Goal: Information Seeking & Learning: Learn about a topic

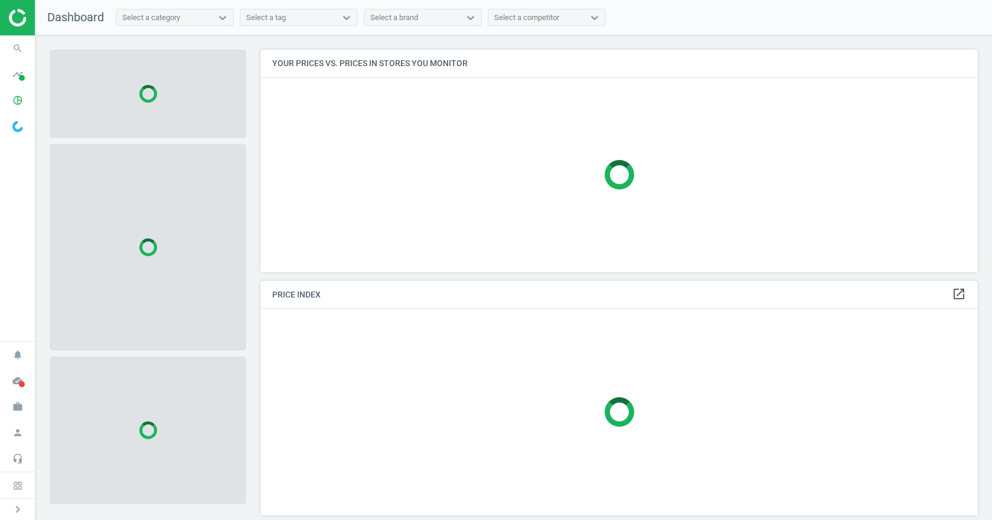
scroll to position [240, 727]
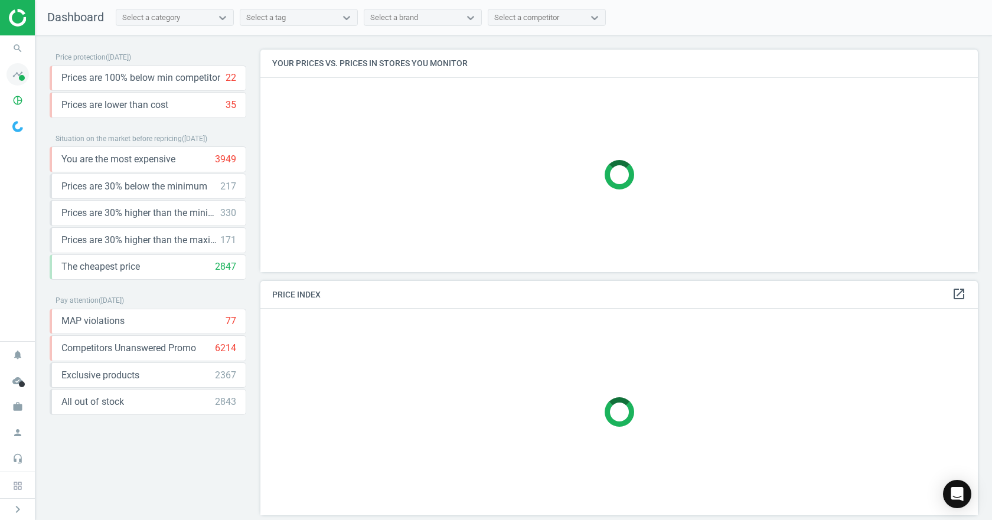
click at [14, 81] on icon "timeline" at bounding box center [17, 74] width 22 height 22
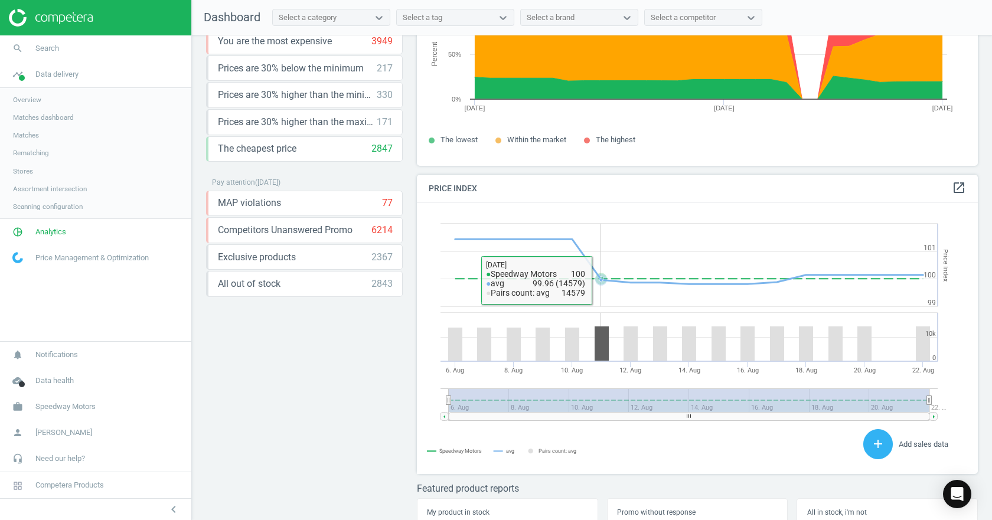
scroll to position [161, 0]
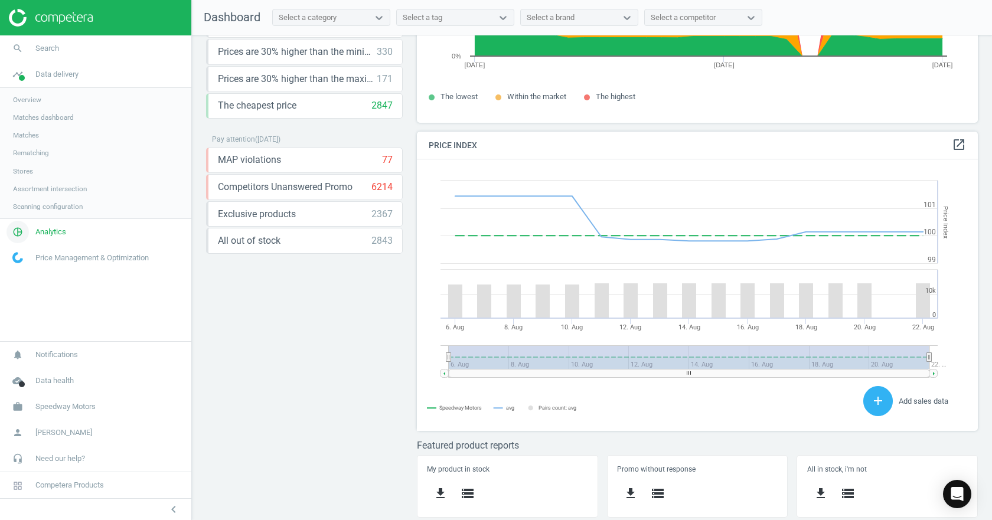
click at [84, 240] on link "pie_chart_outlined Analytics" at bounding box center [95, 232] width 191 height 26
click at [47, 158] on link "Price index" at bounding box center [95, 161] width 191 height 18
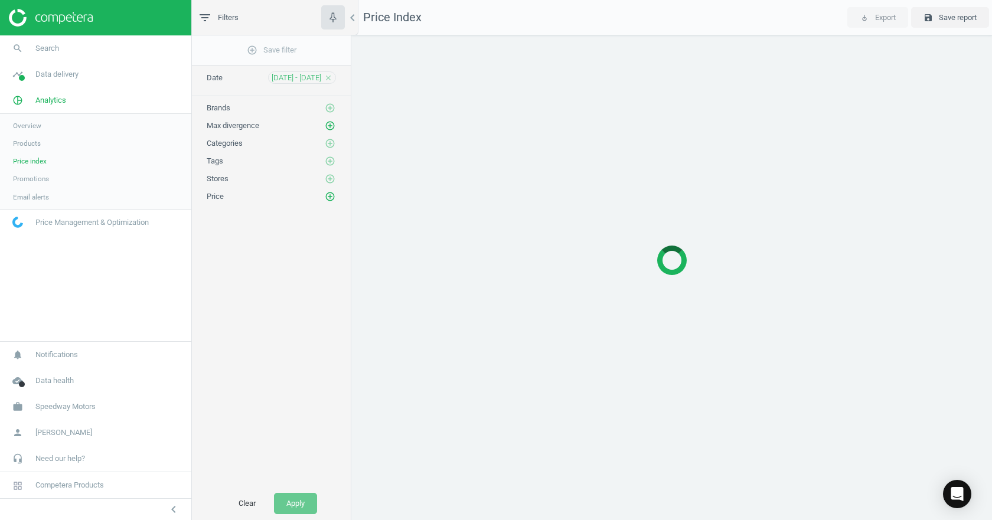
click at [48, 139] on link "Products" at bounding box center [95, 144] width 191 height 18
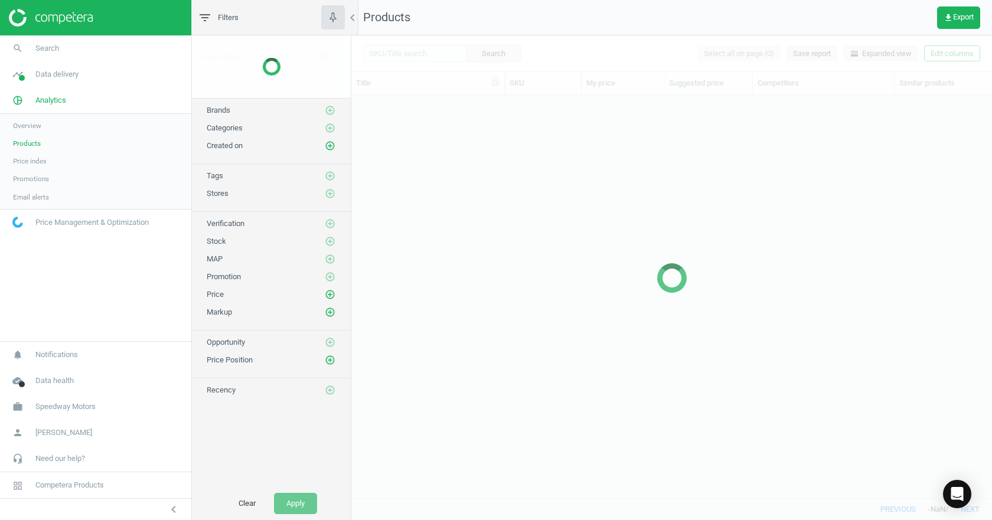
scroll to position [385, 632]
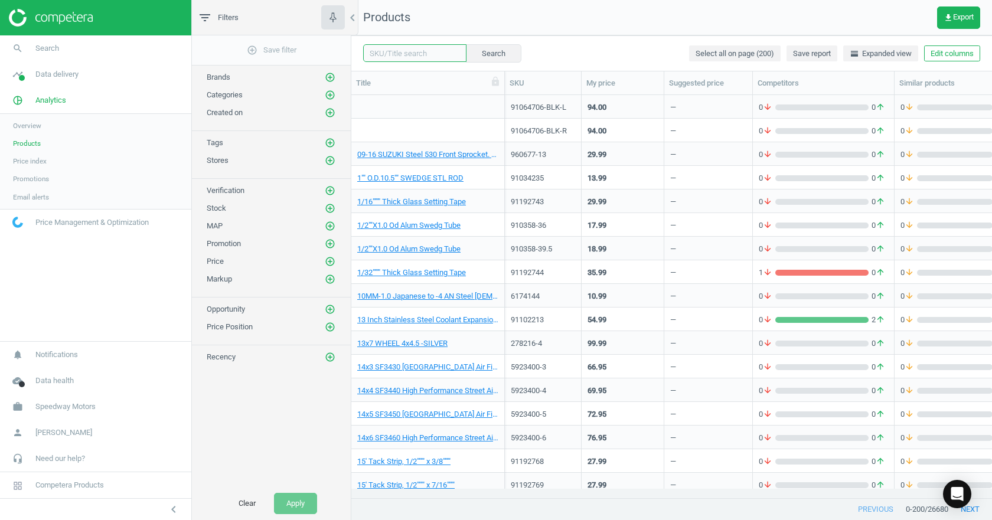
click at [376, 52] on input "text" at bounding box center [414, 53] width 103 height 18
paste input "10623500CR"
type input "10623500CR"
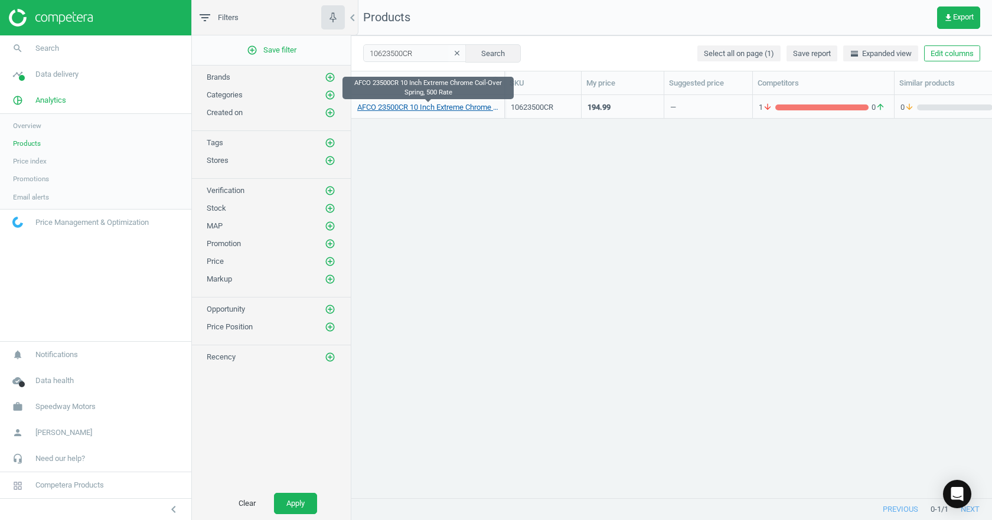
click at [433, 110] on link "AFCO 23500CR 10 Inch Extreme Chrome Coil-Over Spring, 500 Rate" at bounding box center [427, 107] width 141 height 11
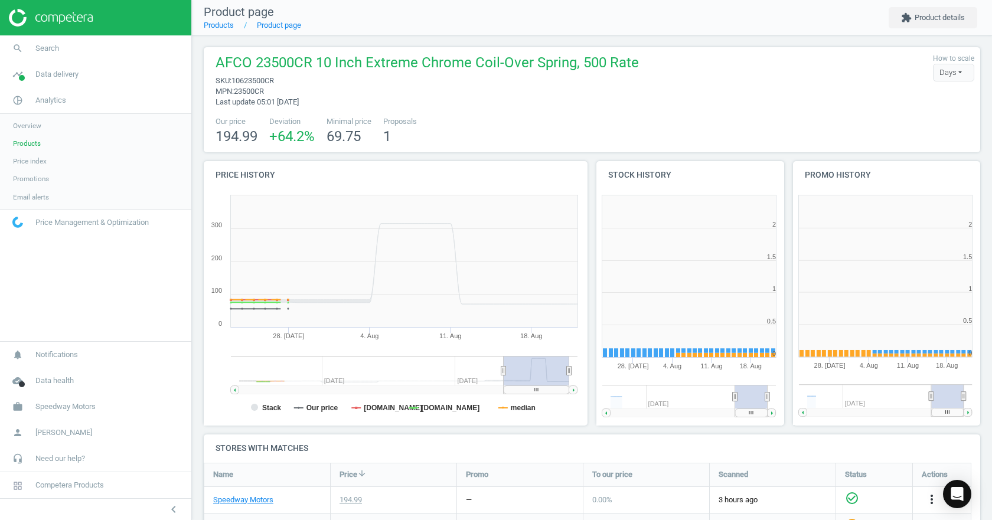
scroll to position [254, 204]
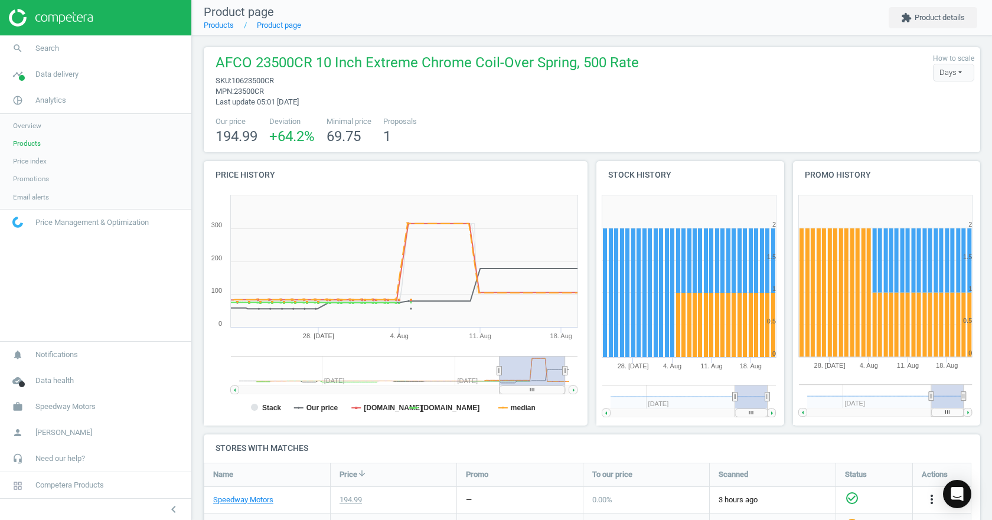
click at [500, 368] on g at bounding box center [404, 375] width 347 height 38
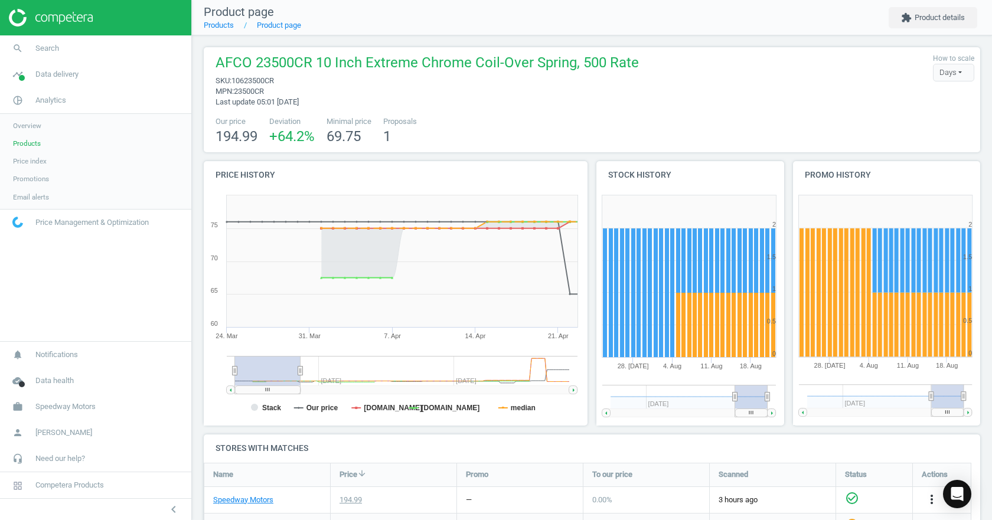
drag, startPoint x: 498, startPoint y: 370, endPoint x: 205, endPoint y: 397, distance: 293.5
click at [205, 397] on icon "Created with Highstock 6.2.0 Stack Our price [DOMAIN_NAME] [DOMAIN_NAME] median…" at bounding box center [394, 308] width 380 height 236
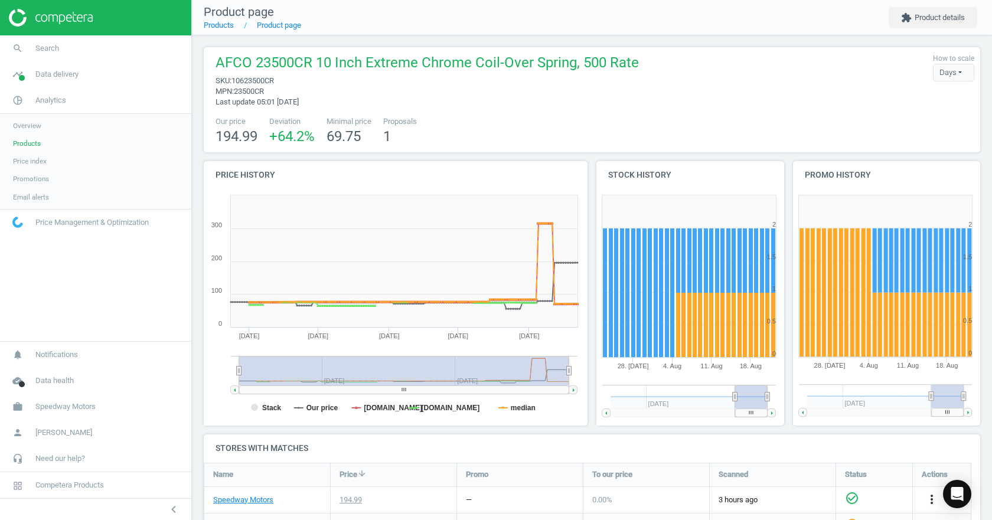
drag, startPoint x: 302, startPoint y: 370, endPoint x: 624, endPoint y: 372, distance: 321.2
click at [624, 372] on div "Price history Created with Highstock 6.2.0 Stack Our price [DOMAIN_NAME] [DOMAI…" at bounding box center [592, 297] width 785 height 273
click at [235, 371] on rect at bounding box center [394, 308] width 380 height 236
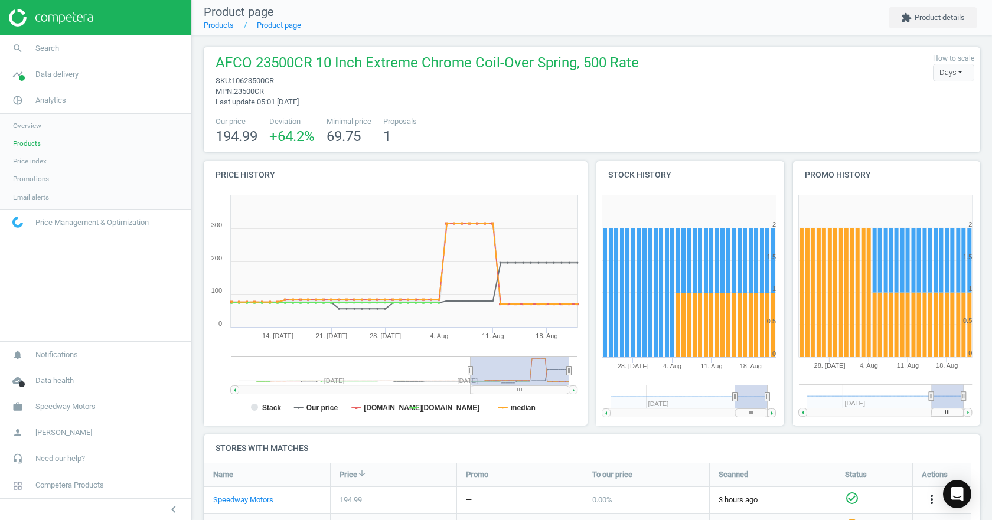
drag, startPoint x: 237, startPoint y: 371, endPoint x: 471, endPoint y: 366, distance: 233.3
click at [471, 366] on icon at bounding box center [470, 370] width 5 height 9
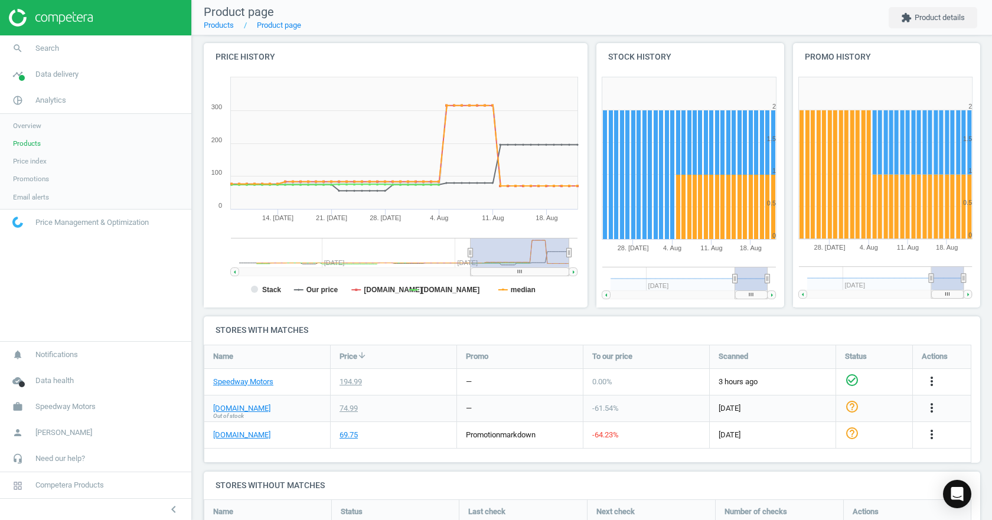
scroll to position [0, 0]
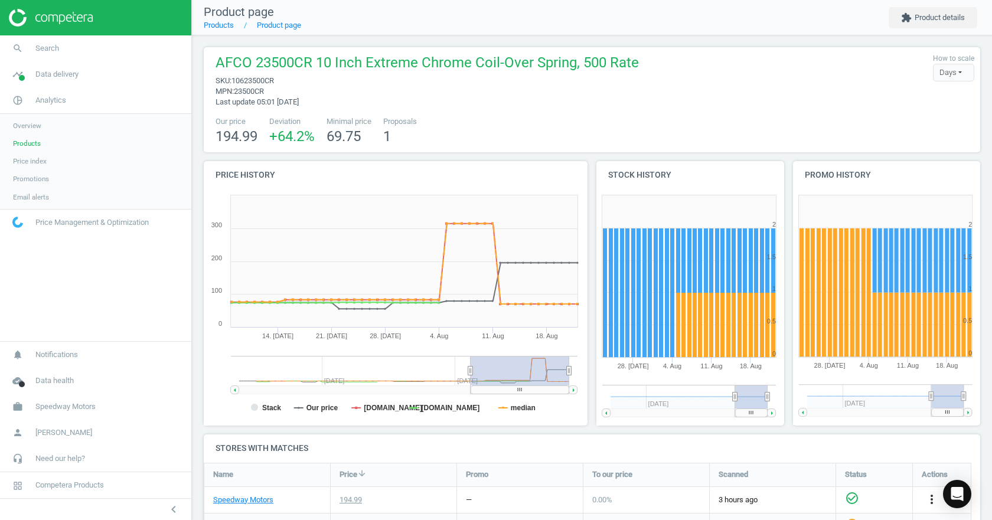
click at [425, 439] on h4 "Stores with matches" at bounding box center [592, 449] width 776 height 28
click at [307, 410] on tspan "Our price" at bounding box center [322, 408] width 32 height 8
click at [275, 405] on tspan "Stack" at bounding box center [271, 408] width 19 height 8
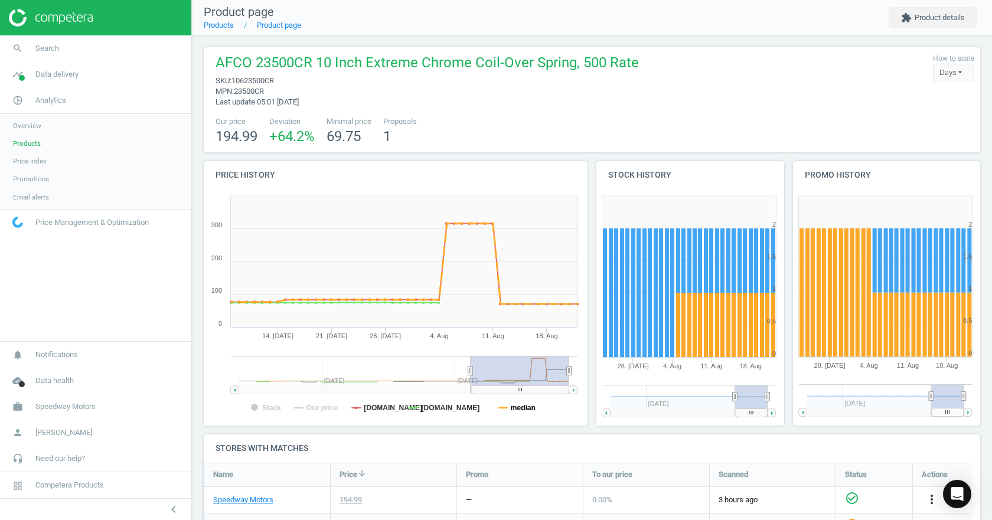
click at [520, 404] on tspan "median" at bounding box center [523, 408] width 25 height 8
click at [31, 139] on span "Products" at bounding box center [27, 143] width 28 height 9
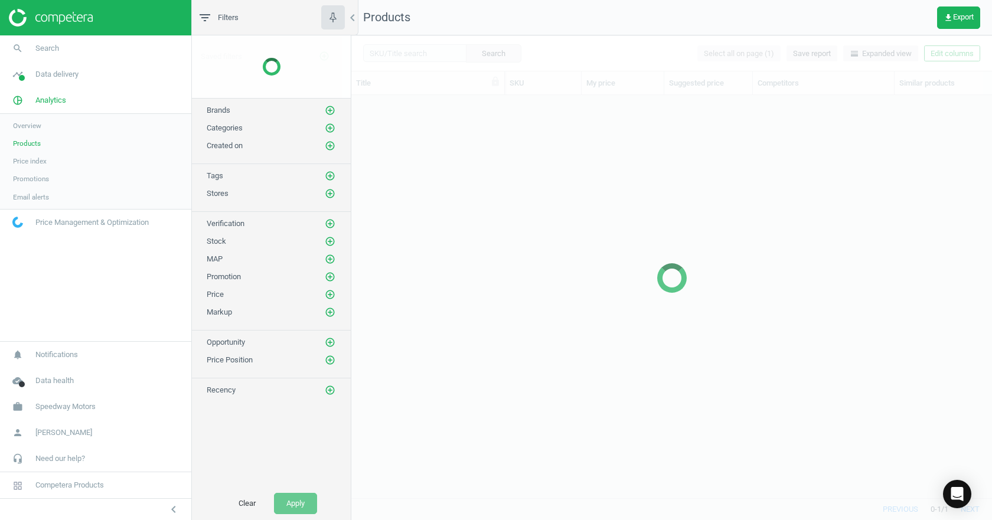
scroll to position [385, 632]
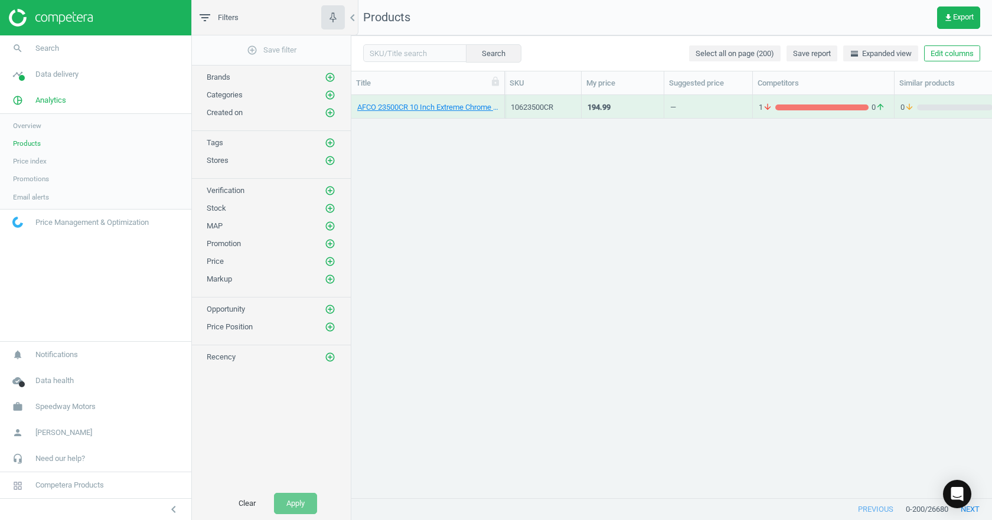
click at [396, 64] on div "Search Select all on page (200) Save report horizontal_split Expanded view Edit…" at bounding box center [671, 52] width 641 height 35
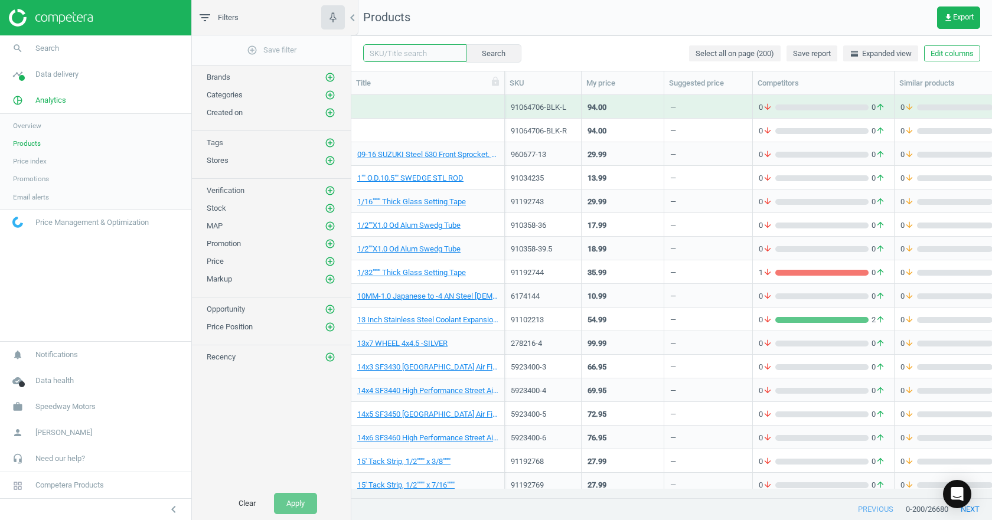
click at [410, 50] on input "text" at bounding box center [414, 53] width 103 height 18
paste input "1824412"
type input "1824412"
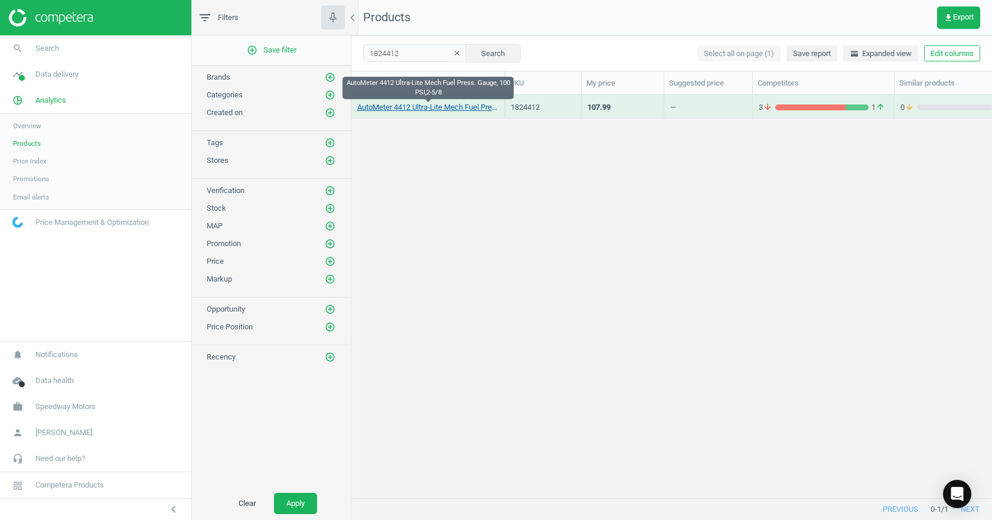
click at [471, 108] on link "AutoMeter 4412 Ultra-Lite Mech Fuel Press. Gauge, 100 PSI,2-5/8" at bounding box center [427, 107] width 141 height 11
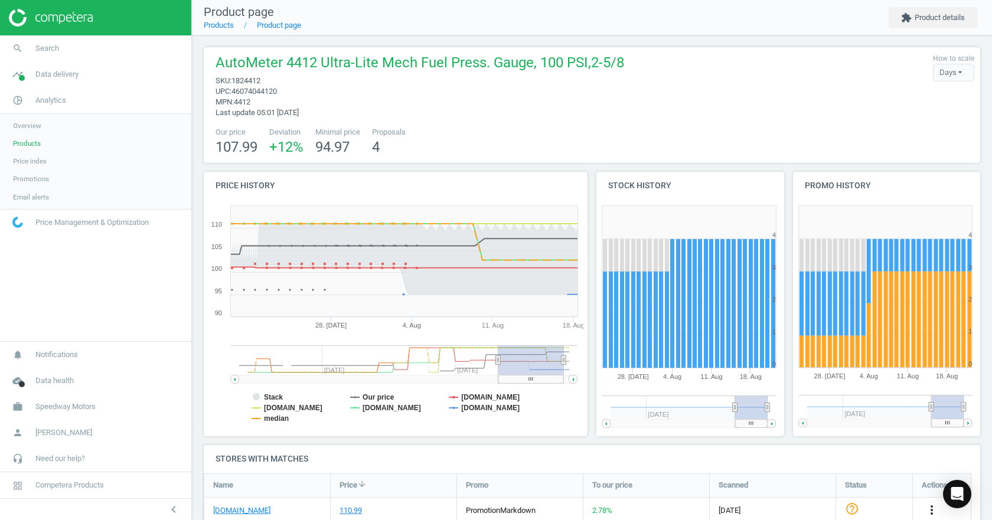
click at [499, 360] on g at bounding box center [404, 364] width 347 height 38
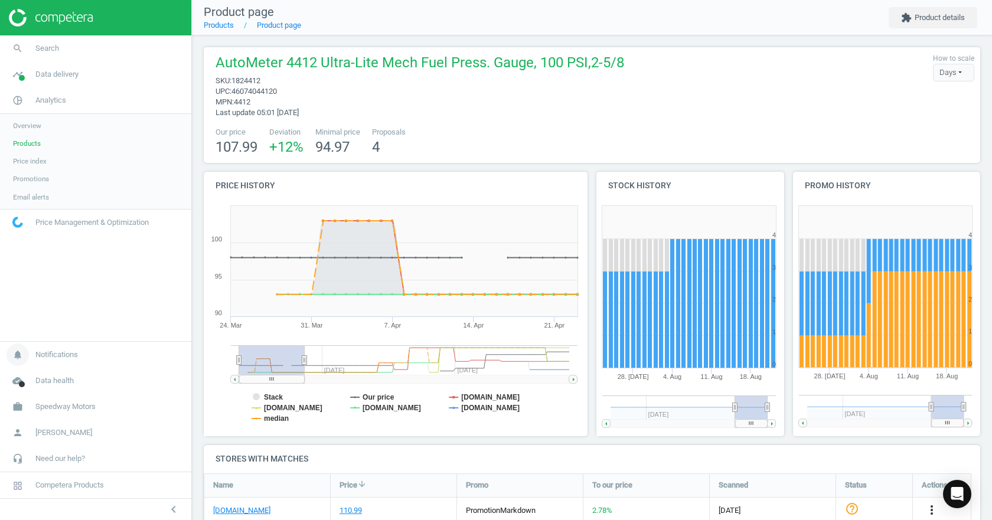
drag, startPoint x: 458, startPoint y: 368, endPoint x: 168, endPoint y: 362, distance: 290.0
click at [161, 365] on section "search Search timeline Data delivery Overview Matches dashboard Matches Rematch…" at bounding box center [496, 260] width 992 height 520
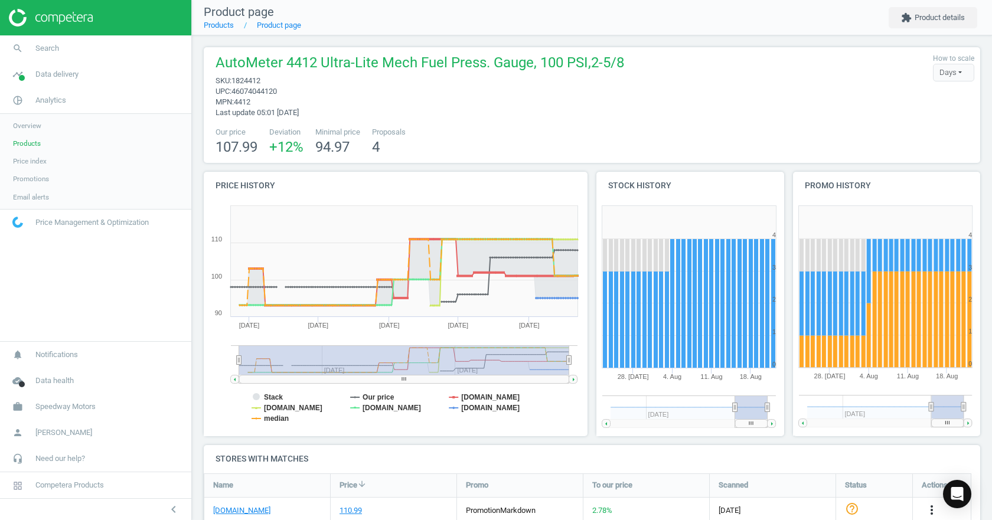
drag, startPoint x: 305, startPoint y: 361, endPoint x: 623, endPoint y: 374, distance: 318.5
click at [623, 375] on div "Price history Created with Highstock 6.2.0 Stack Our price [DOMAIN_NAME] [DOMAI…" at bounding box center [592, 308] width 785 height 273
click at [269, 397] on tspan "Stack" at bounding box center [273, 397] width 19 height 8
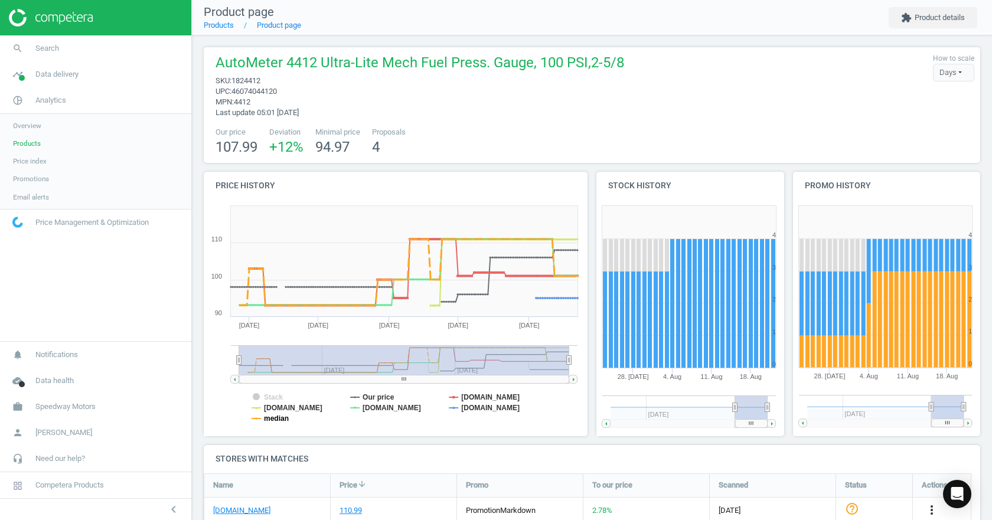
click at [269, 418] on tspan "median" at bounding box center [276, 418] width 25 height 8
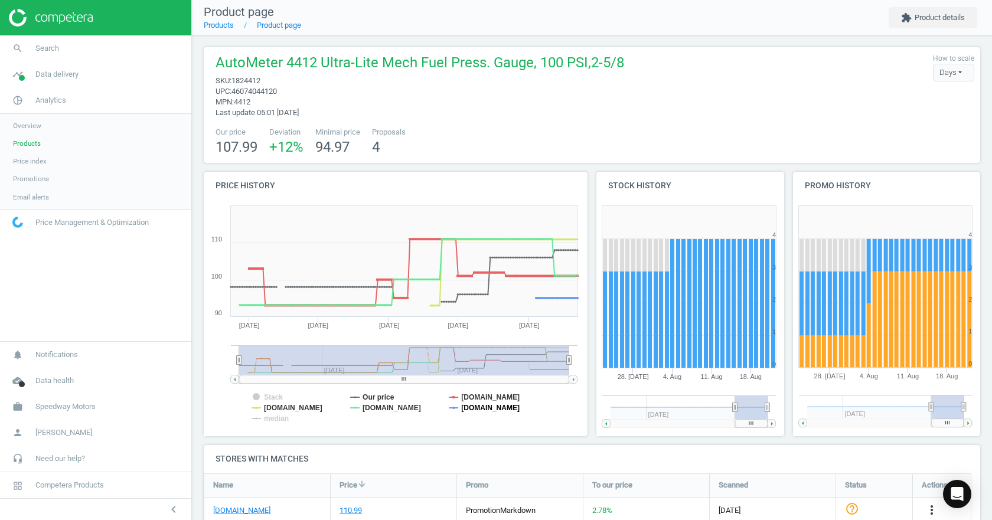
click at [478, 410] on tspan "[DOMAIN_NAME]" at bounding box center [490, 408] width 58 height 8
click at [475, 410] on tspan "[DOMAIN_NAME]" at bounding box center [490, 408] width 58 height 8
click at [310, 409] on tspan "[DOMAIN_NAME]" at bounding box center [293, 408] width 58 height 8
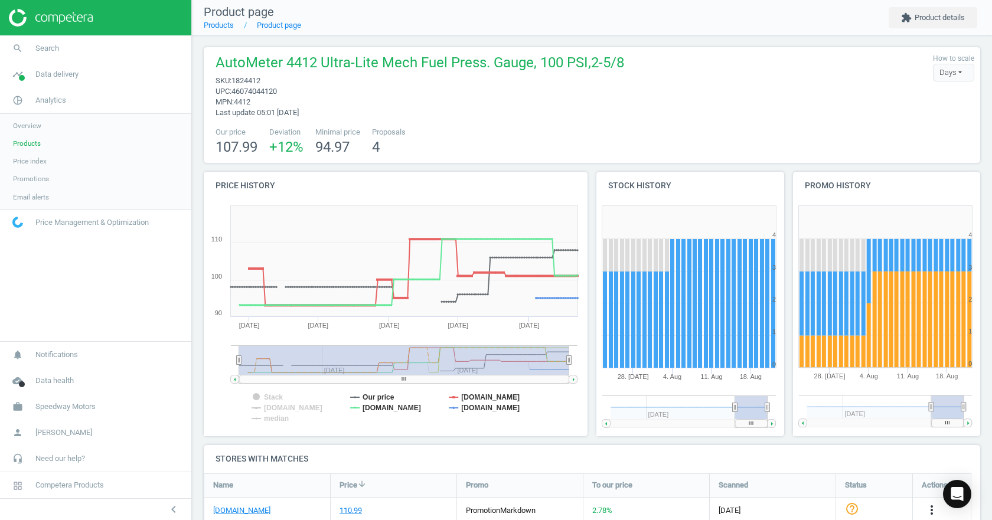
click at [310, 409] on tspan "[DOMAIN_NAME]" at bounding box center [293, 408] width 58 height 8
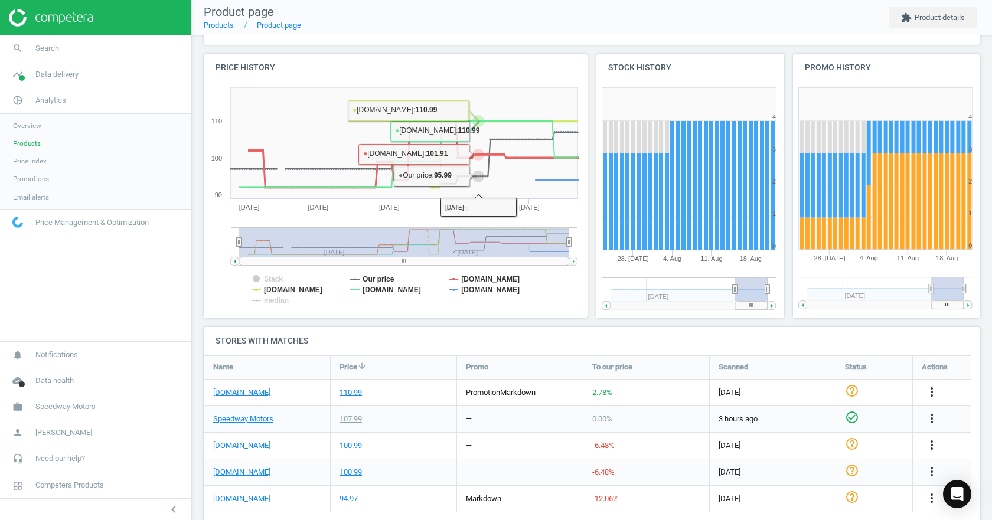
scroll to position [145, 0]
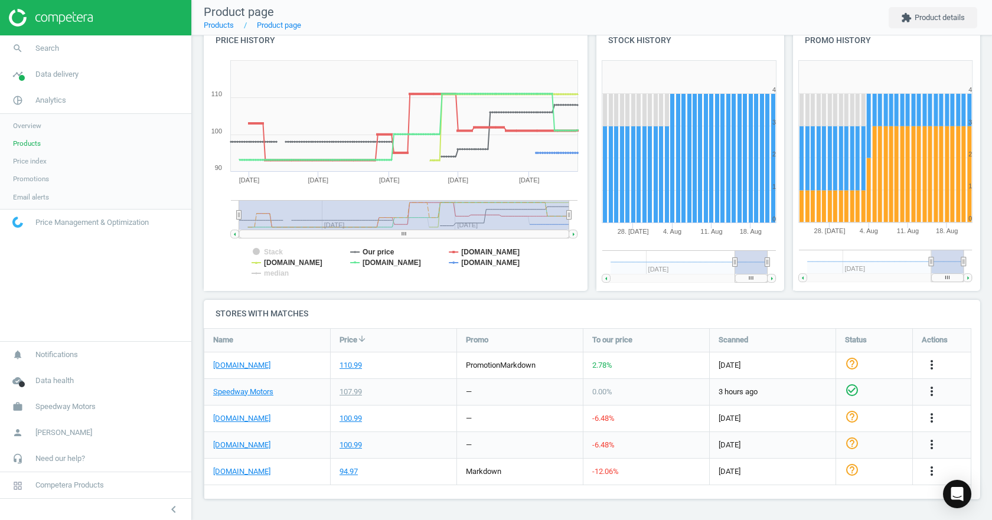
click at [46, 163] on span "Price index" at bounding box center [30, 160] width 34 height 9
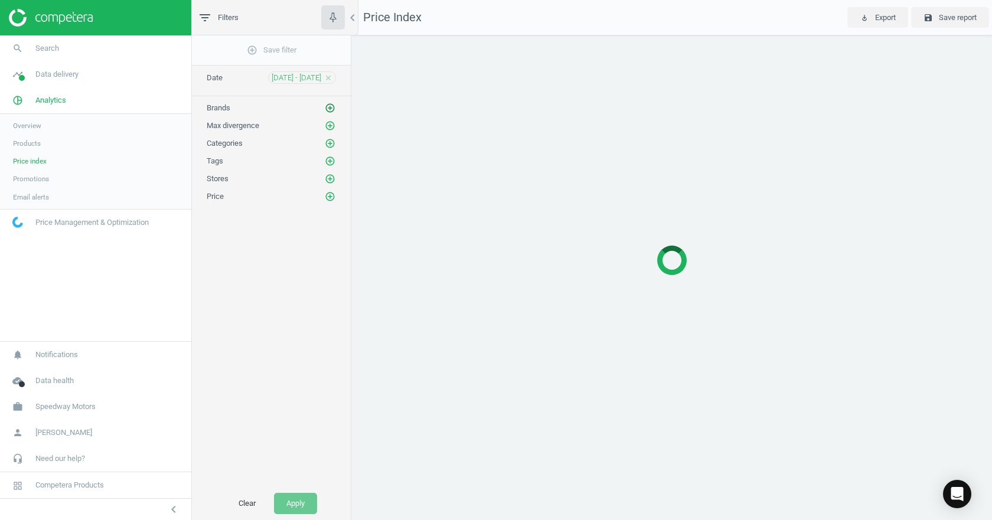
click at [328, 109] on icon "add_circle_outline" at bounding box center [330, 108] width 11 height 11
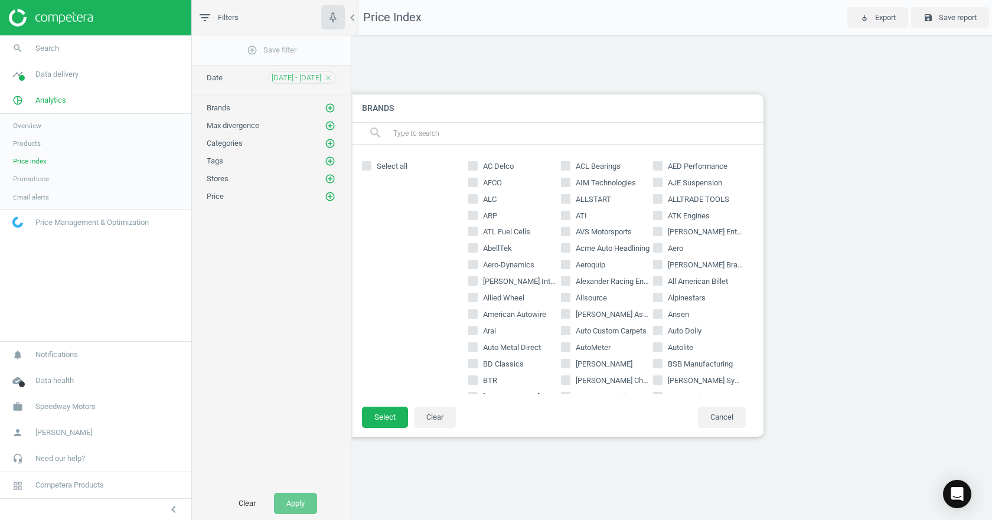
click at [565, 346] on input "AutoMeter" at bounding box center [566, 348] width 8 height 8
checkbox input "true"
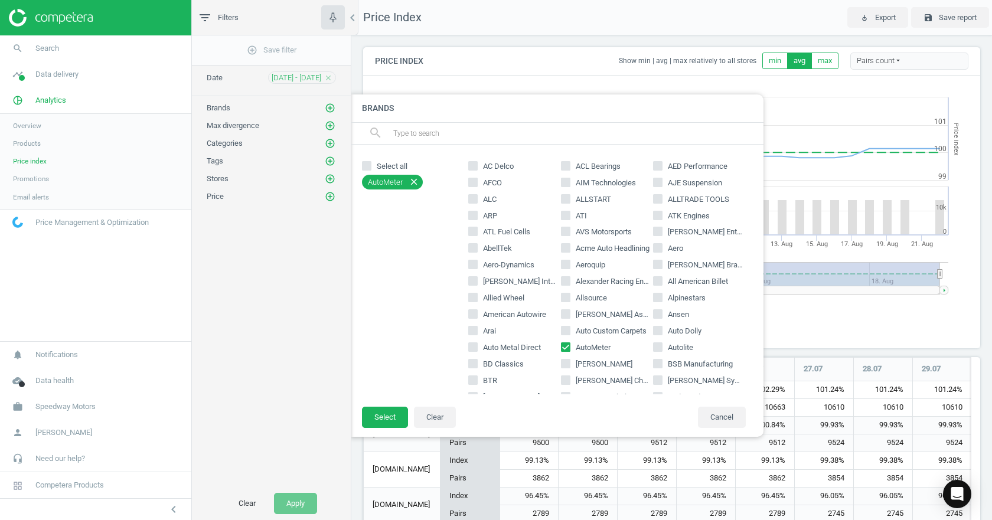
scroll to position [222, 626]
click at [380, 417] on button "Select" at bounding box center [385, 417] width 46 height 21
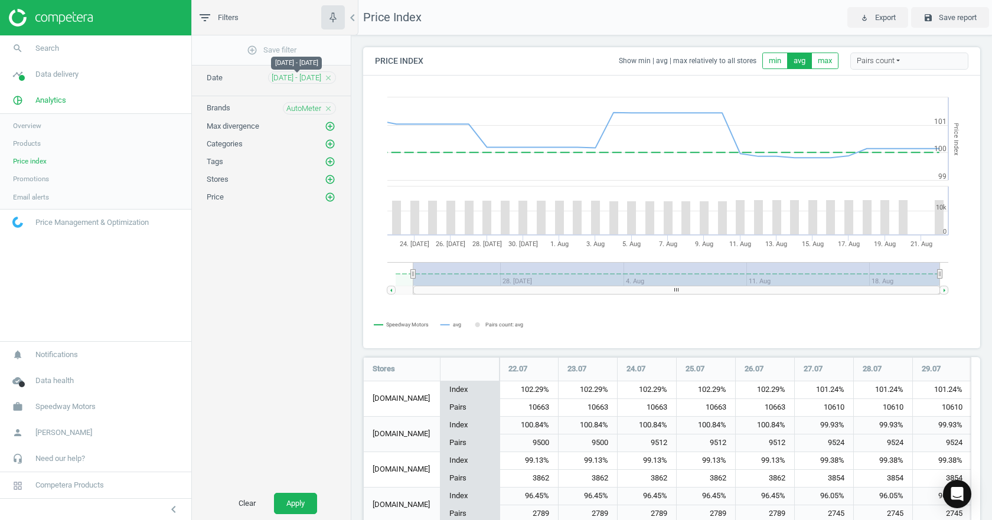
click at [307, 76] on span "[DATE] - [DATE]" at bounding box center [297, 78] width 50 height 11
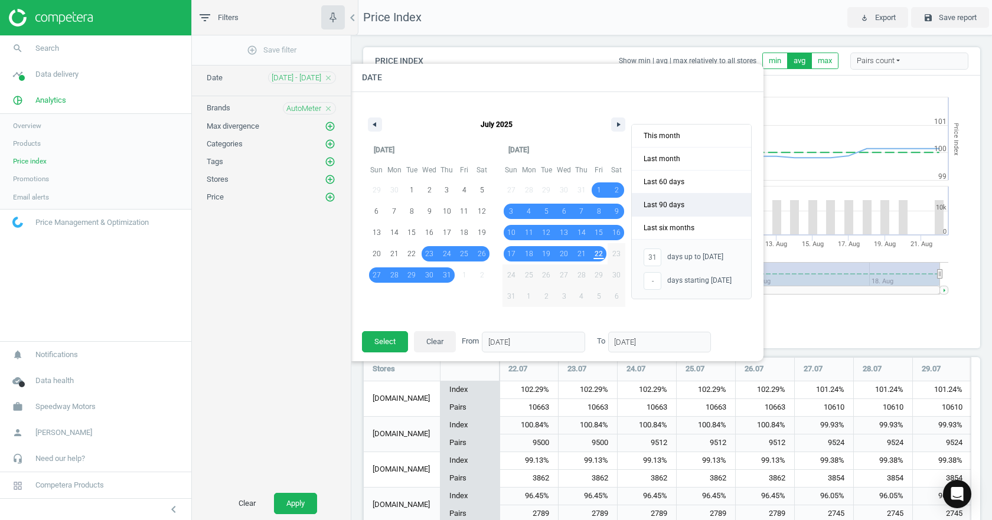
drag, startPoint x: 667, startPoint y: 204, endPoint x: 662, endPoint y: 208, distance: 6.7
click at [668, 204] on span "Last 90 days" at bounding box center [691, 205] width 119 height 22
type input "-"
type input "[DATE]"
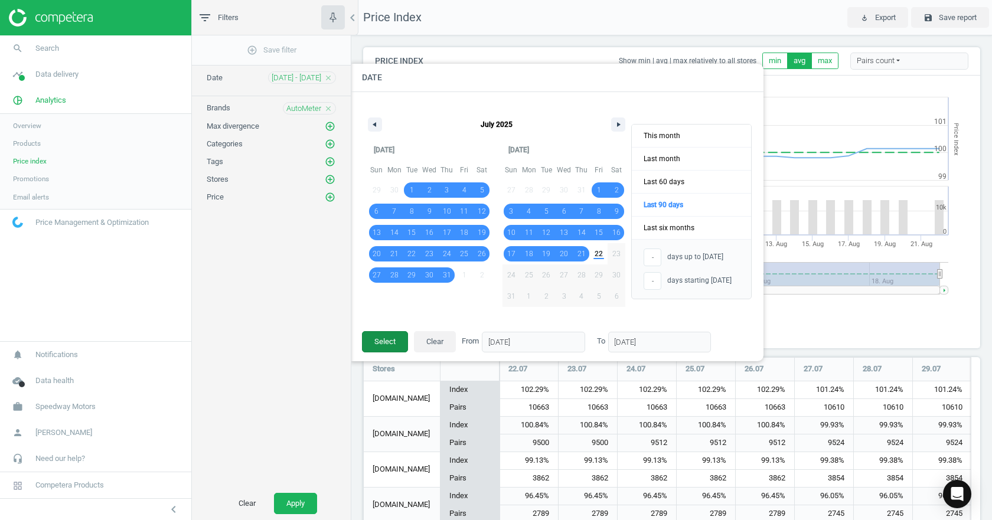
click at [394, 342] on button "Select" at bounding box center [385, 341] width 46 height 21
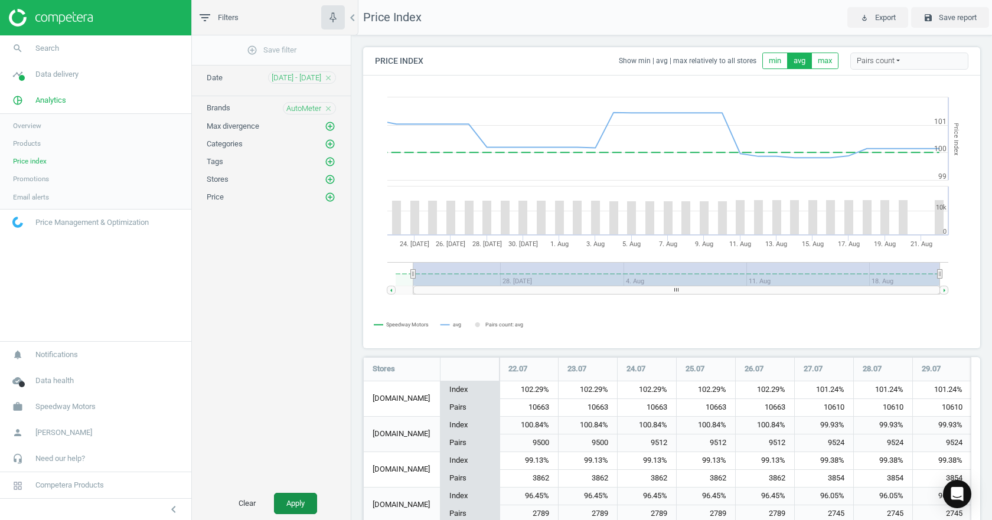
click at [291, 501] on button "Apply" at bounding box center [295, 503] width 43 height 21
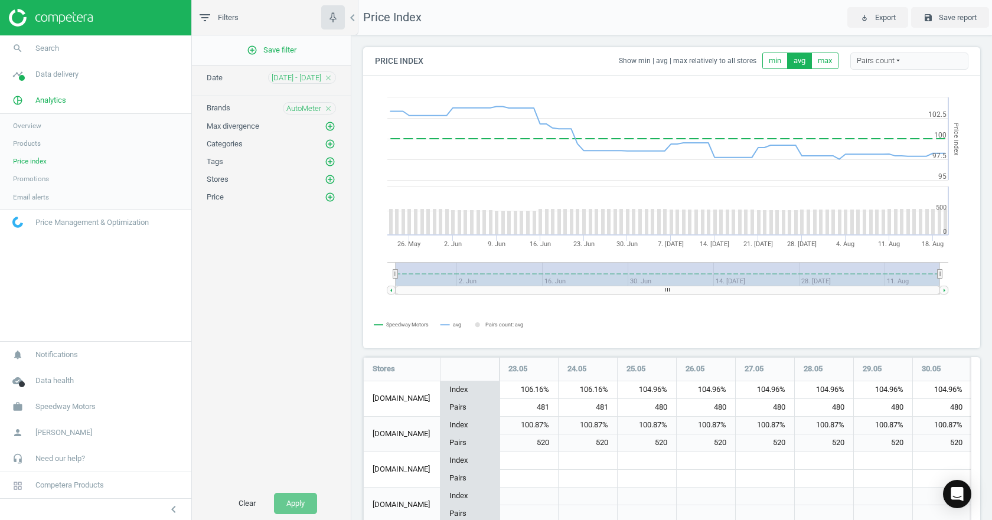
scroll to position [222, 626]
